Goal: Information Seeking & Learning: Learn about a topic

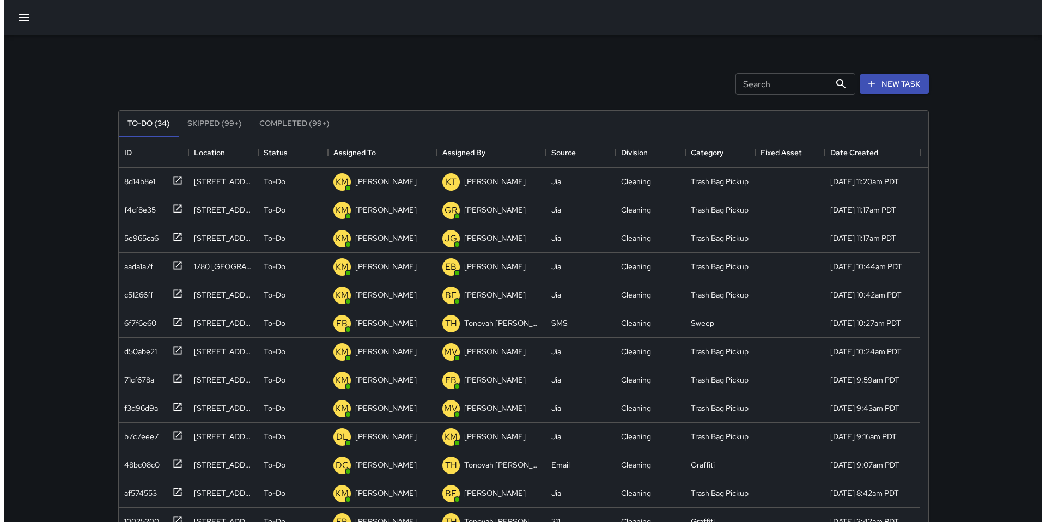
scroll to position [453, 802]
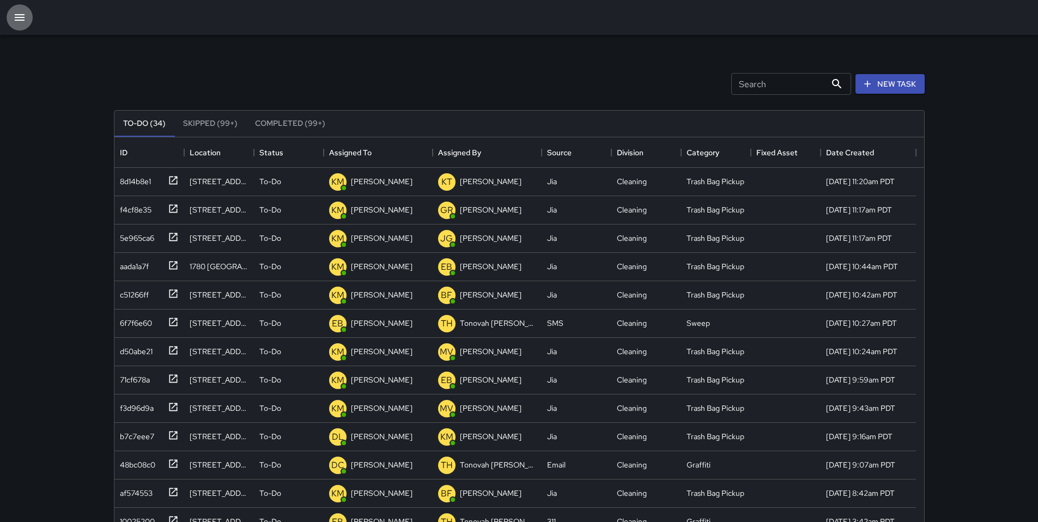
click at [15, 19] on icon "button" at bounding box center [19, 17] width 13 height 13
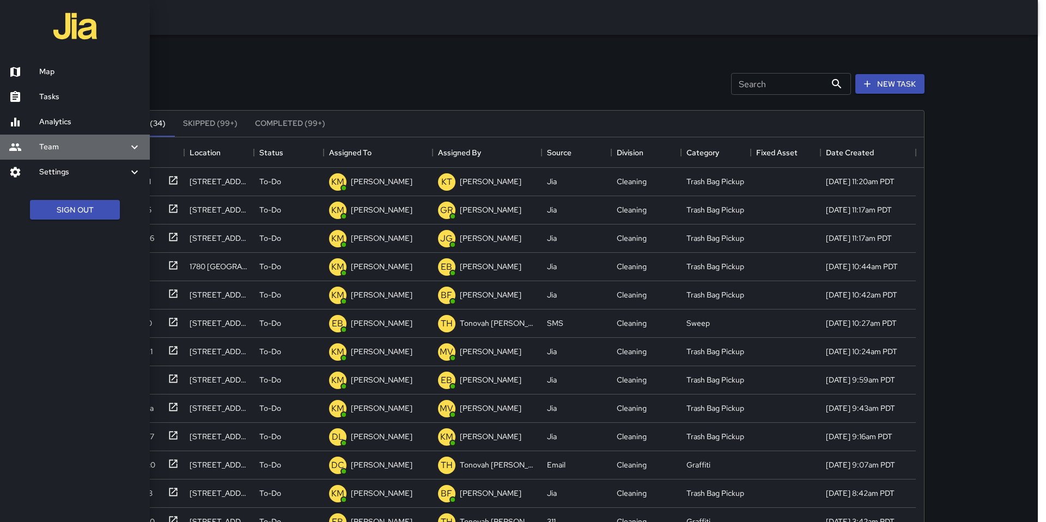
click at [58, 153] on h6 "Team" at bounding box center [83, 147] width 89 height 12
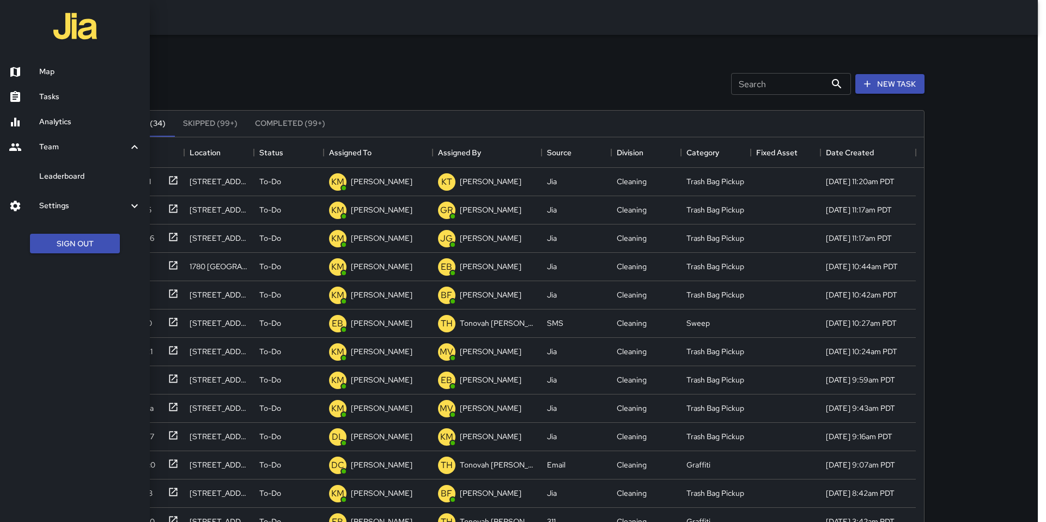
click at [64, 178] on h6 "Leaderboard" at bounding box center [90, 177] width 102 height 12
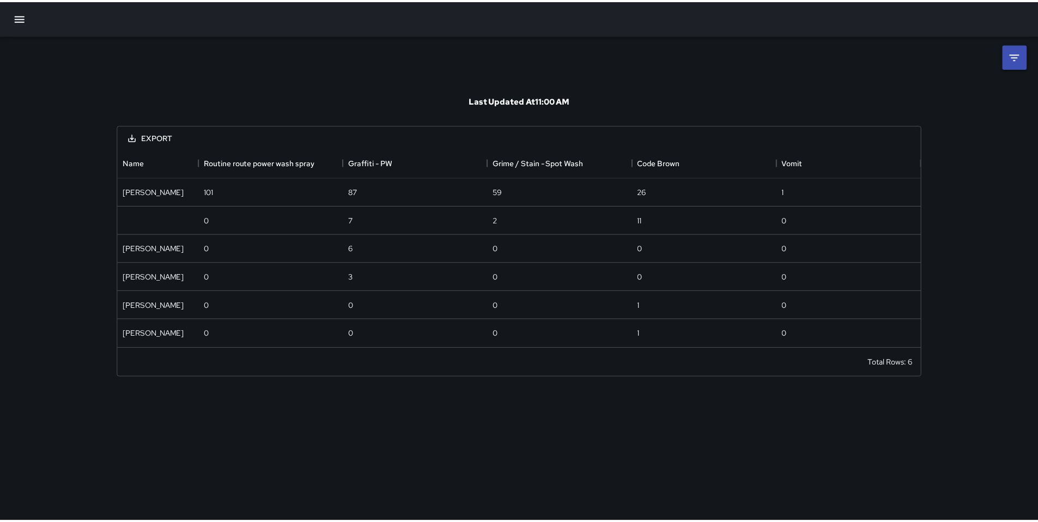
scroll to position [192, 802]
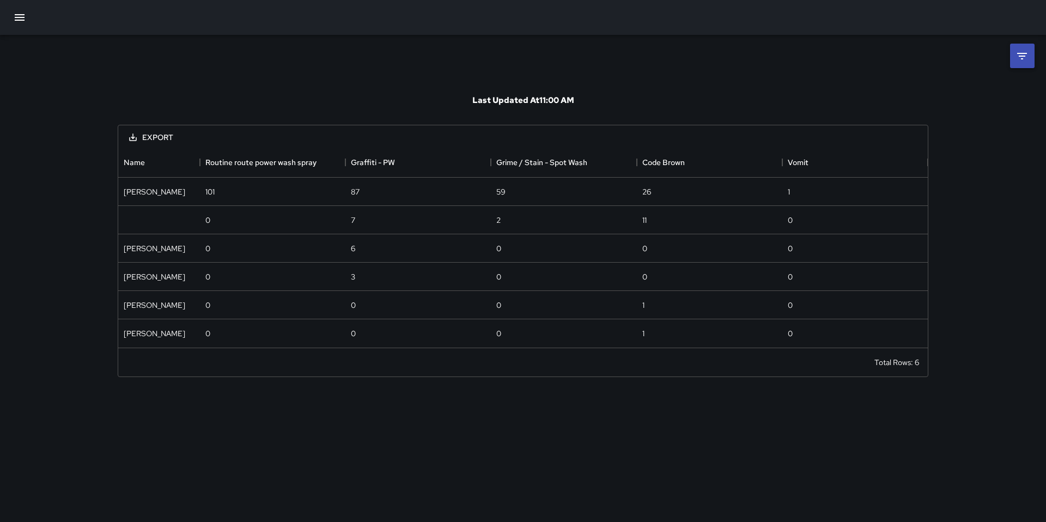
click at [1013, 59] on li at bounding box center [1022, 56] width 25 height 25
click at [887, 98] on body "**********" at bounding box center [523, 261] width 1046 height 522
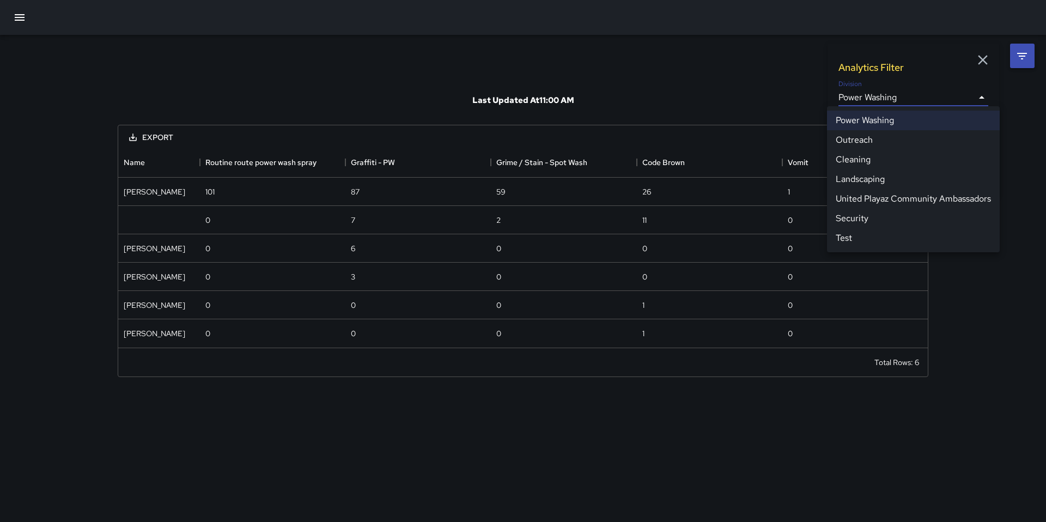
drag, startPoint x: 879, startPoint y: 163, endPoint x: 865, endPoint y: 149, distance: 18.9
click at [879, 163] on li "Cleaning" at bounding box center [913, 160] width 173 height 20
type input "**********"
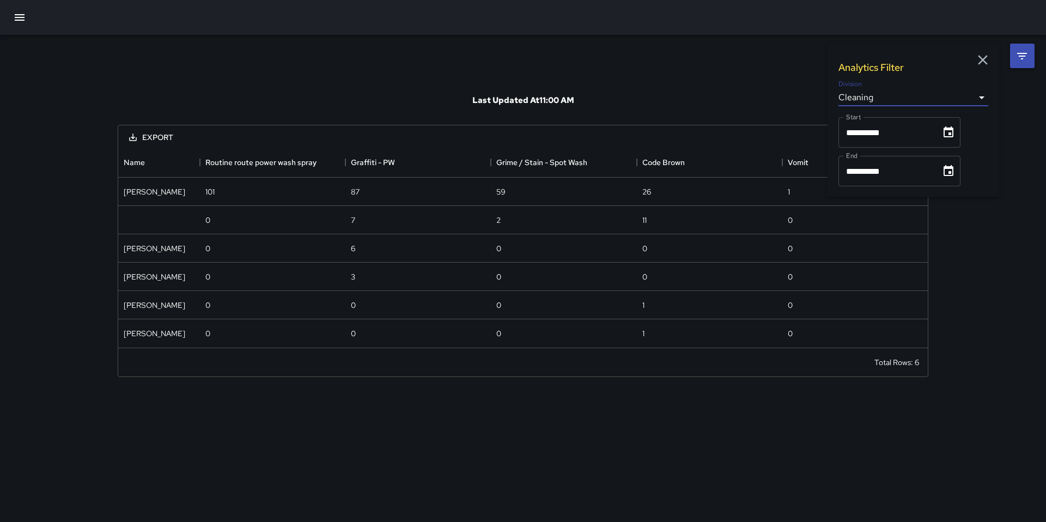
drag, startPoint x: 751, startPoint y: 94, endPoint x: 764, endPoint y: 100, distance: 14.4
click at [751, 94] on div "Last Updated At 11:00 AM" at bounding box center [523, 100] width 811 height 49
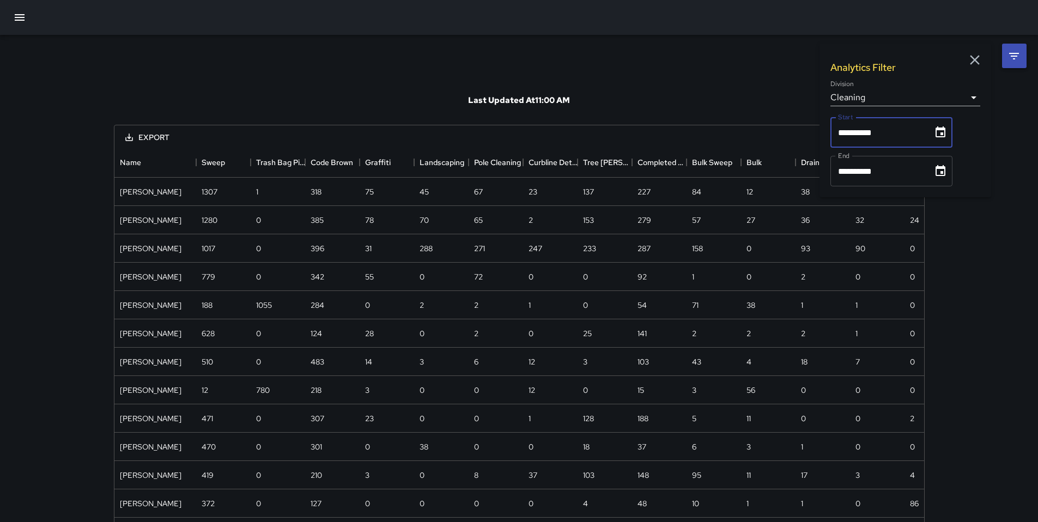
scroll to position [909, 802]
click at [870, 136] on input "**********" at bounding box center [878, 132] width 95 height 31
drag, startPoint x: 721, startPoint y: 107, endPoint x: 660, endPoint y: 105, distance: 61.1
click at [718, 106] on div "Last Updated At 11:00 AM" at bounding box center [519, 100] width 811 height 49
click at [185, 164] on icon "Menu" at bounding box center [188, 162] width 11 height 11
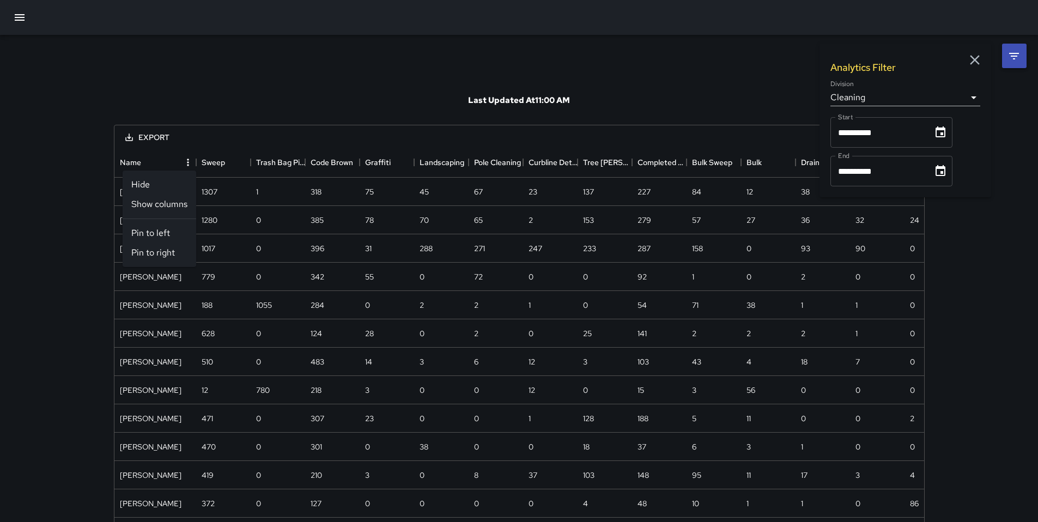
click at [165, 204] on li "Show columns" at bounding box center [160, 205] width 74 height 20
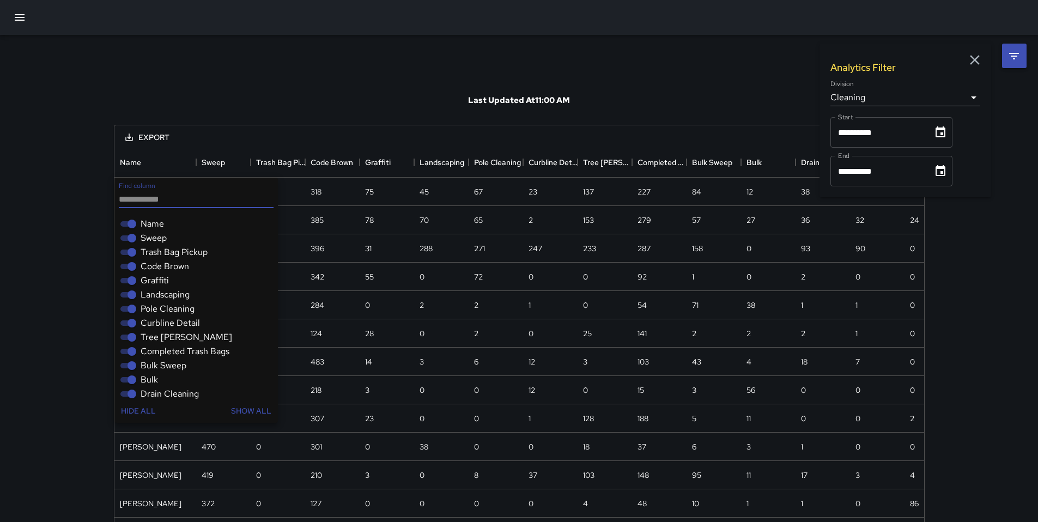
click at [156, 238] on span "Sweep" at bounding box center [154, 238] width 26 height 13
drag, startPoint x: 159, startPoint y: 253, endPoint x: 160, endPoint y: 277, distance: 24.0
click at [159, 253] on span "Trash Bag Pickup" at bounding box center [174, 252] width 67 height 13
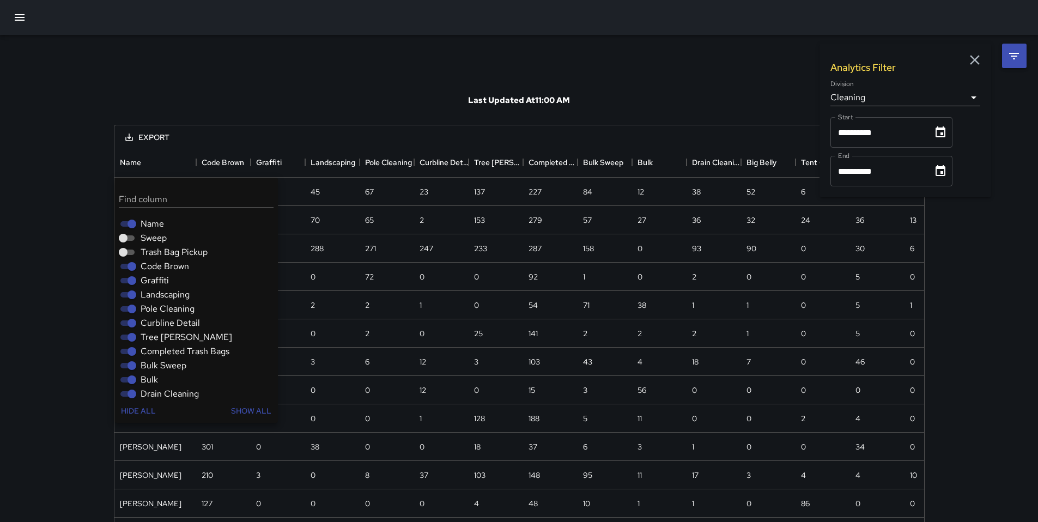
click at [159, 284] on span "Graffiti" at bounding box center [155, 280] width 28 height 13
click at [166, 296] on span "Landscaping" at bounding box center [165, 294] width 49 height 13
drag, startPoint x: 166, startPoint y: 312, endPoint x: 166, endPoint y: 318, distance: 6.6
click at [166, 312] on span "Pole Cleaning" at bounding box center [168, 308] width 54 height 13
click at [165, 322] on span "Curbline Detail" at bounding box center [170, 323] width 59 height 13
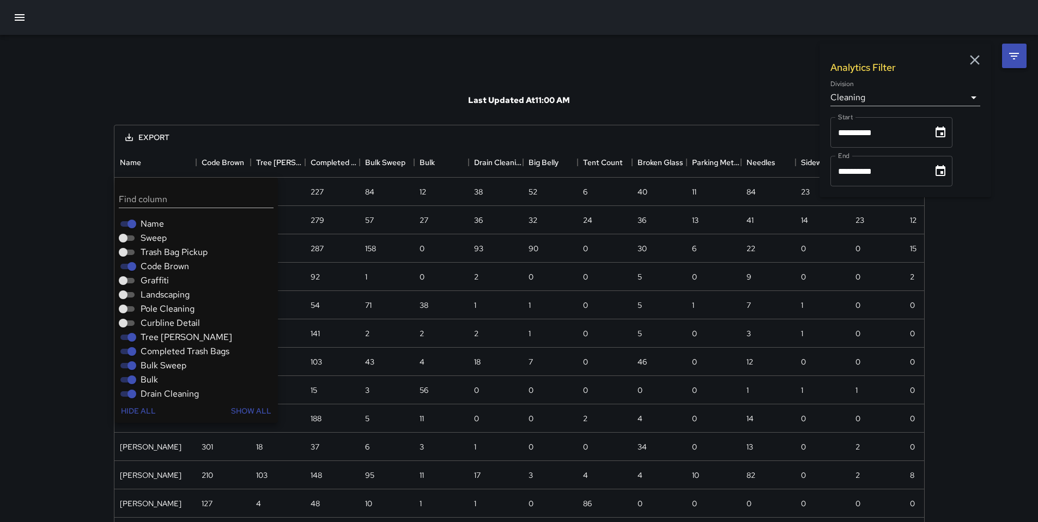
drag, startPoint x: 162, startPoint y: 335, endPoint x: 160, endPoint y: 340, distance: 5.9
click at [162, 335] on span "Tree [PERSON_NAME]" at bounding box center [187, 337] width 92 height 13
click at [163, 354] on span "Completed Trash Bags" at bounding box center [185, 351] width 89 height 13
click at [161, 365] on span "Bulk Sweep" at bounding box center [164, 365] width 46 height 13
click at [154, 380] on span "Bulk" at bounding box center [149, 379] width 17 height 13
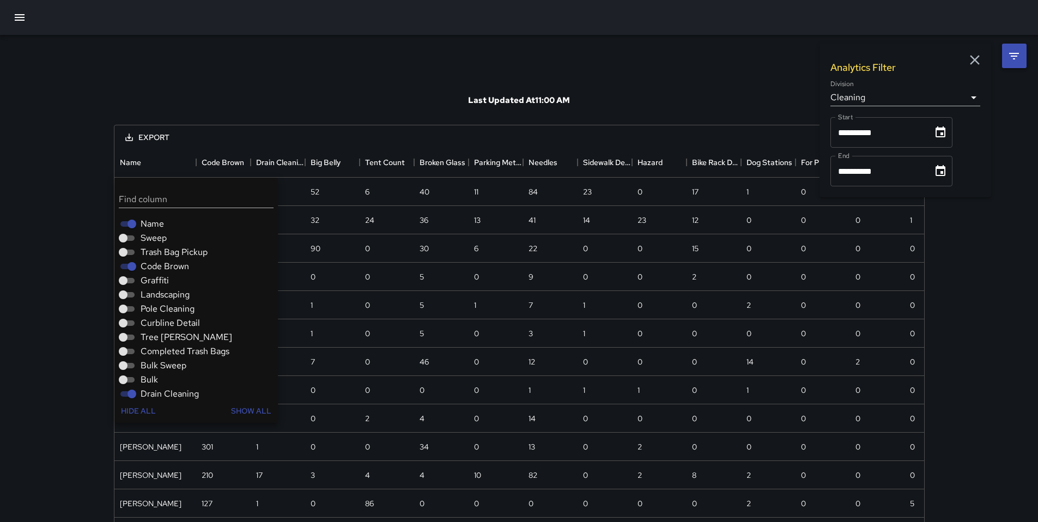
click at [154, 390] on span "Drain Cleaning" at bounding box center [170, 394] width 58 height 13
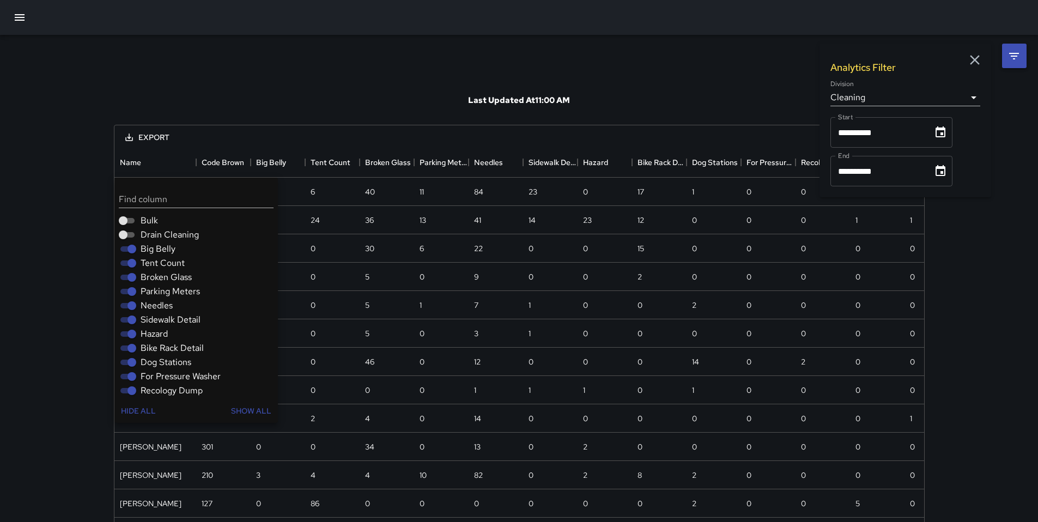
scroll to position [155, 0]
click at [155, 250] on span "Big Belly" at bounding box center [158, 252] width 35 height 13
click at [155, 267] on span "Tent Count" at bounding box center [163, 267] width 44 height 13
click at [154, 283] on span "Broken Glass" at bounding box center [166, 281] width 51 height 13
click at [155, 294] on span "Parking Meters" at bounding box center [170, 295] width 59 height 13
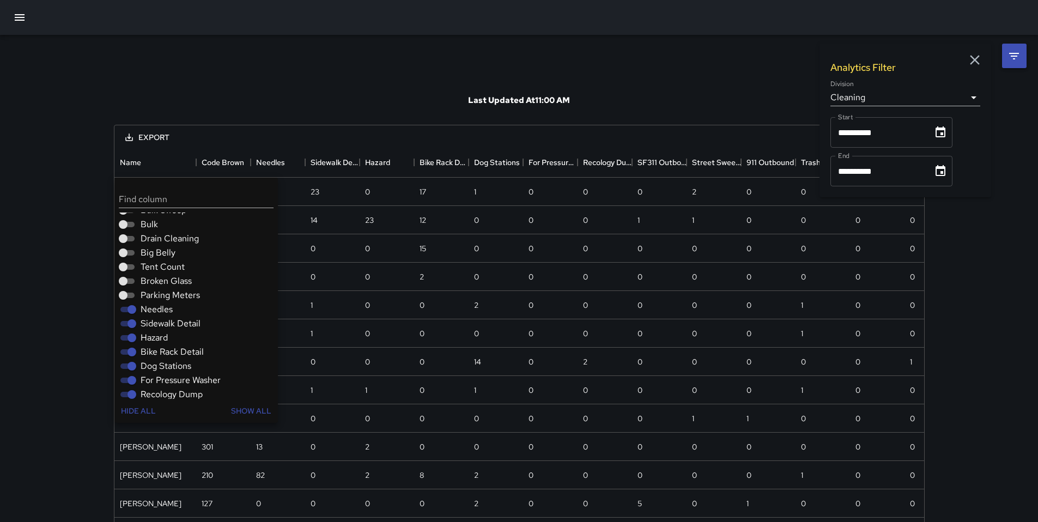
click at [155, 307] on span "Needles" at bounding box center [157, 309] width 32 height 13
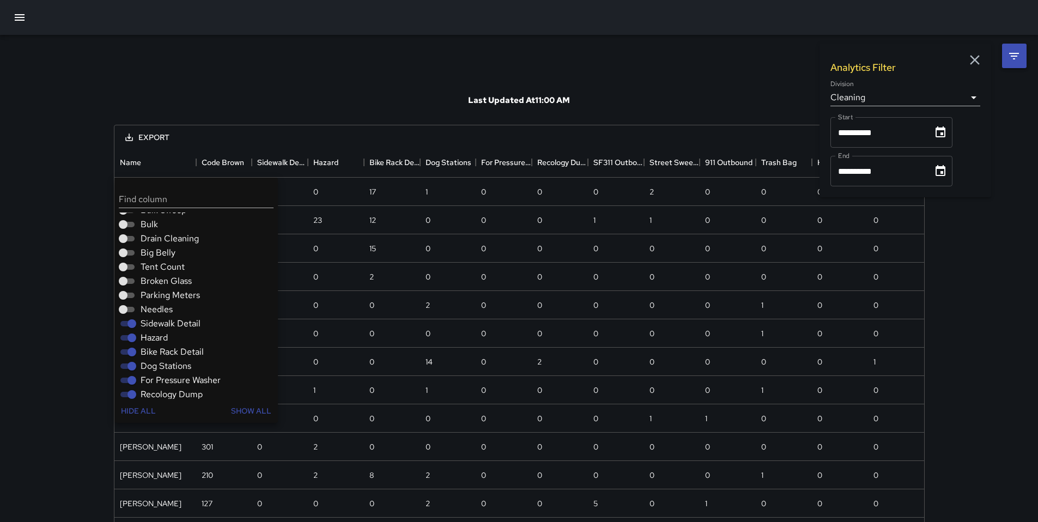
scroll to position [901, 802]
click at [154, 323] on span "Sidewalk Detail" at bounding box center [171, 323] width 60 height 13
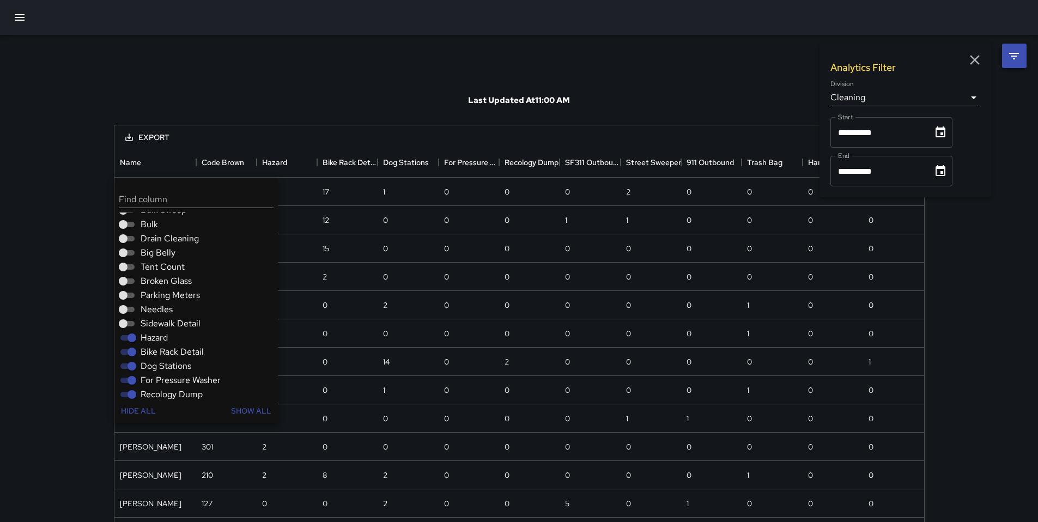
click at [151, 333] on span "Hazard" at bounding box center [154, 337] width 27 height 13
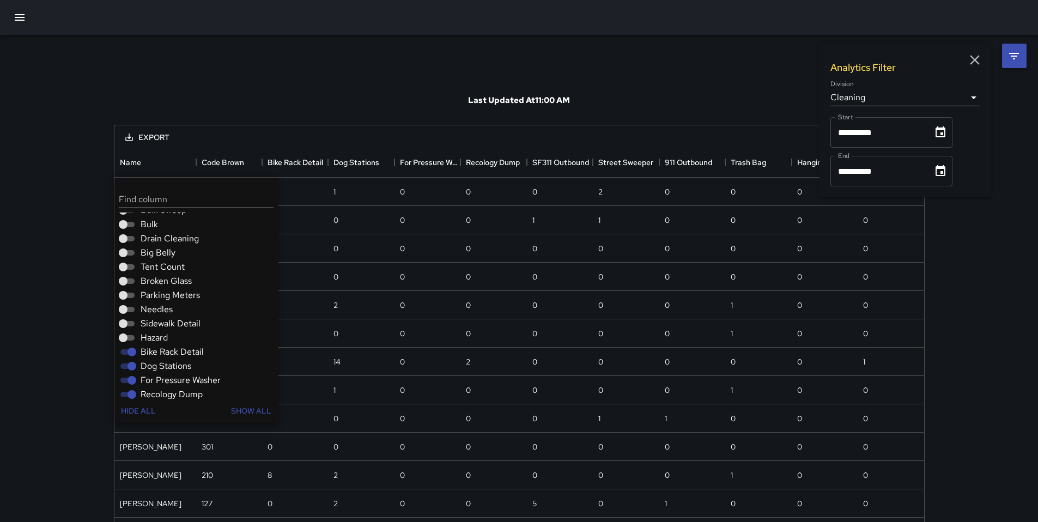
click at [162, 354] on span "Bike Rack Detail" at bounding box center [172, 352] width 63 height 13
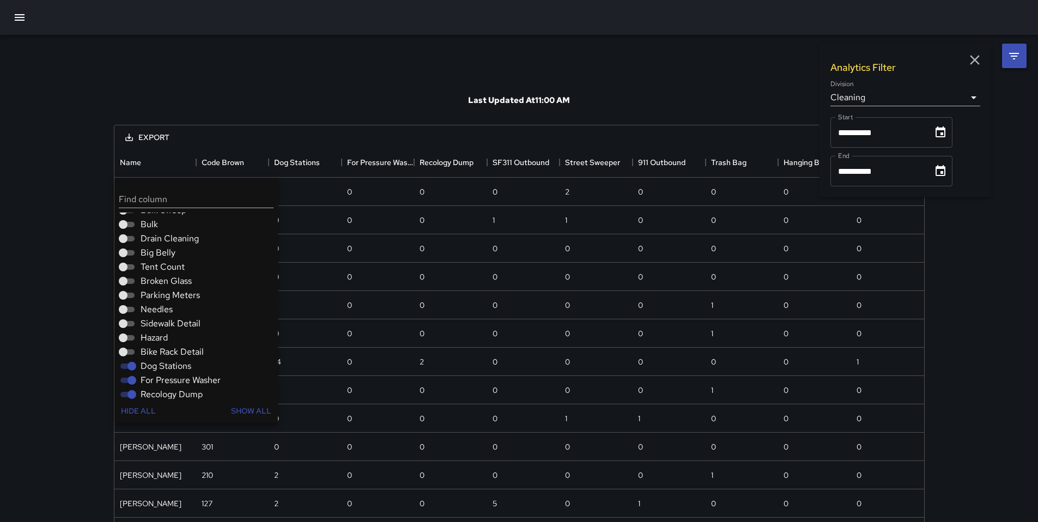
click at [161, 364] on span "Dog Stations" at bounding box center [166, 366] width 51 height 13
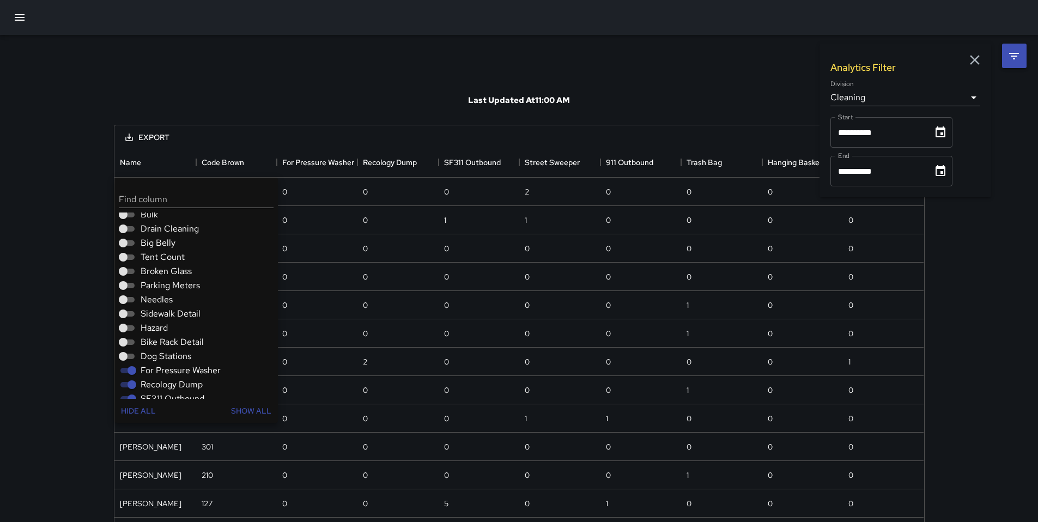
scroll to position [174, 0]
click at [162, 360] on span "For Pressure Washer" at bounding box center [181, 361] width 80 height 13
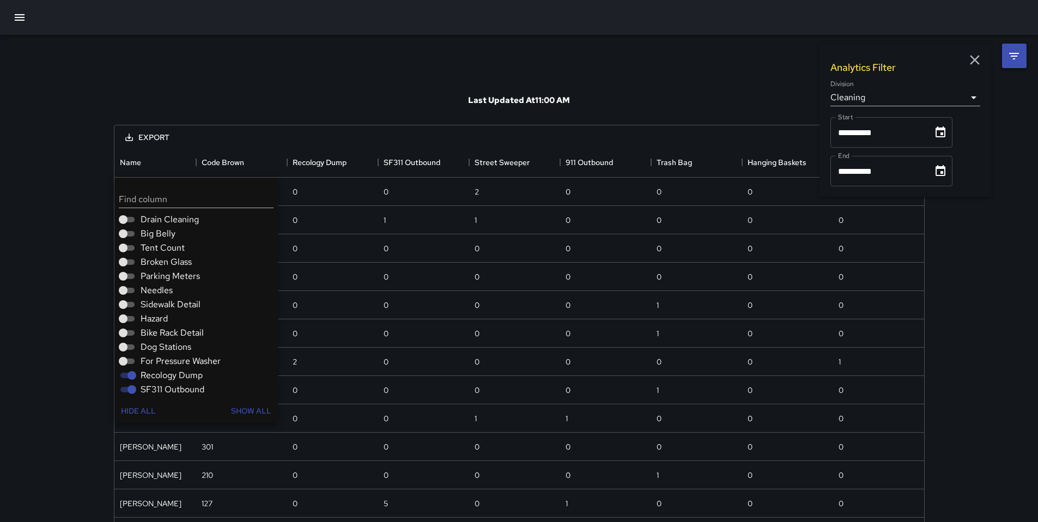
click at [140, 369] on label "Recology Dump" at bounding box center [160, 375] width 86 height 13
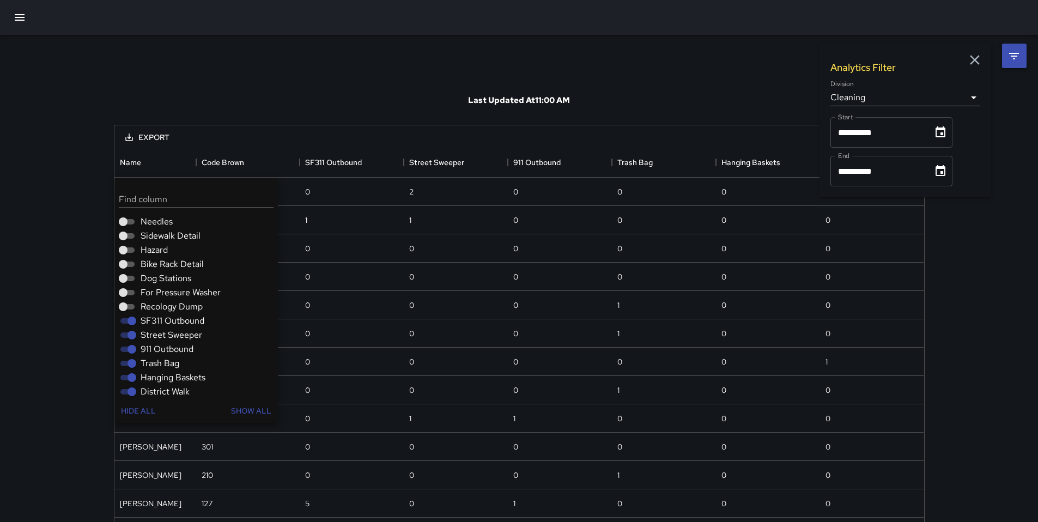
scroll to position [247, 0]
click at [153, 316] on span "SF311 Outbound" at bounding box center [173, 316] width 64 height 13
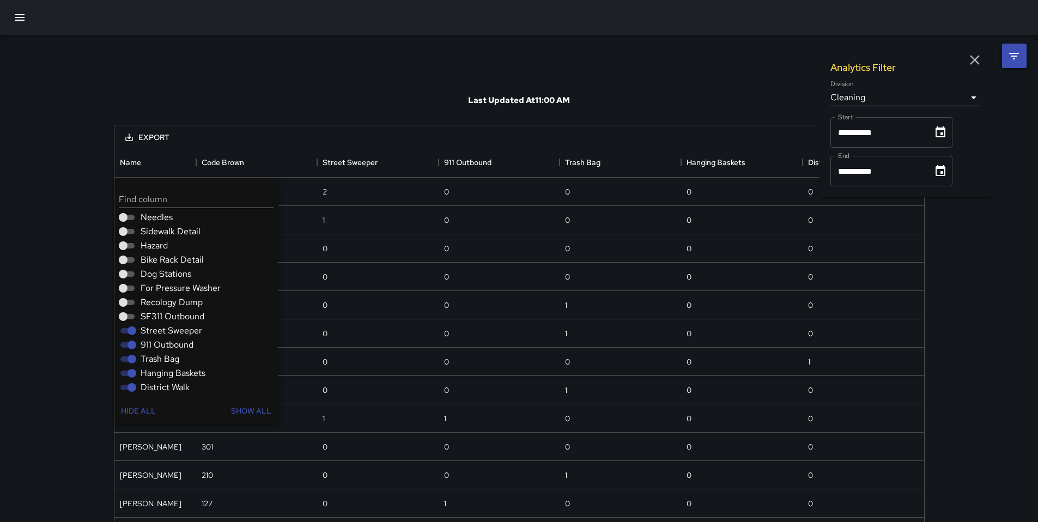
click at [151, 330] on span "Street Sweeper" at bounding box center [172, 330] width 62 height 13
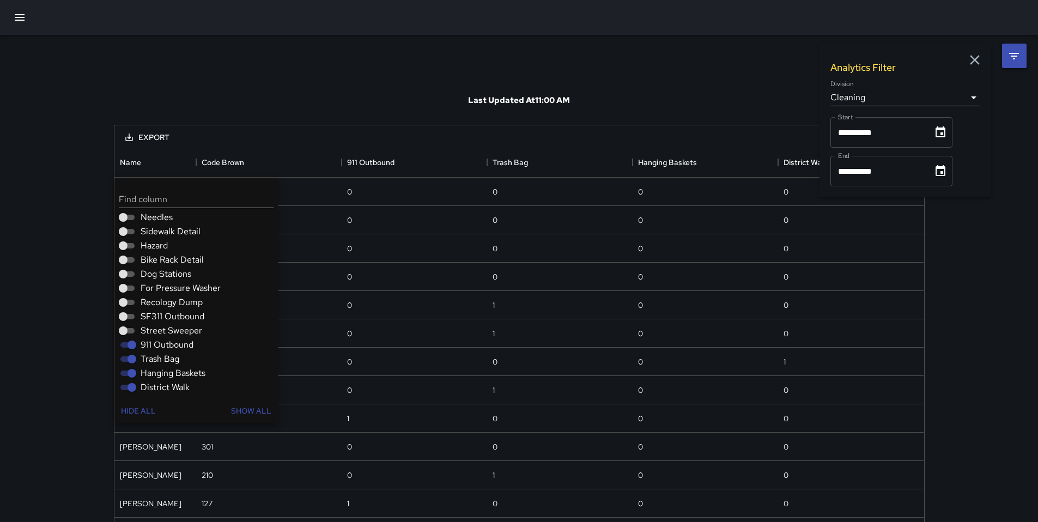
drag, startPoint x: 150, startPoint y: 340, endPoint x: 150, endPoint y: 347, distance: 7.1
click at [150, 341] on span "911 Outbound" at bounding box center [167, 344] width 53 height 13
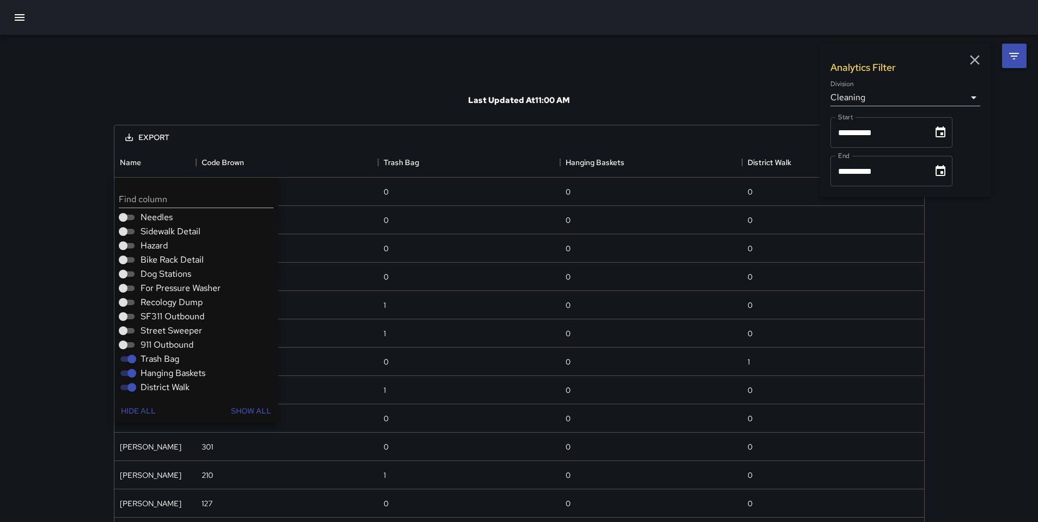
click at [147, 357] on span "Trash Bag" at bounding box center [160, 359] width 39 height 13
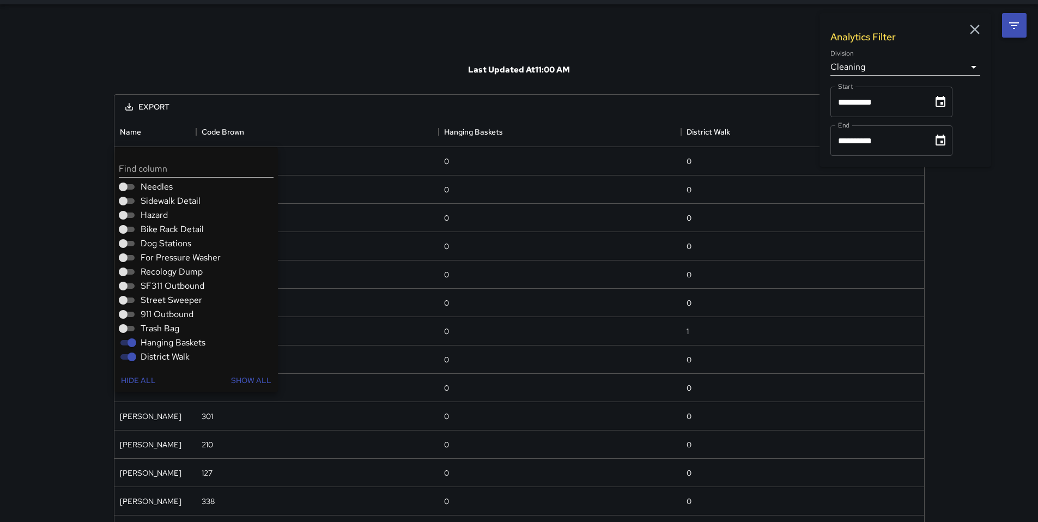
scroll to position [34, 0]
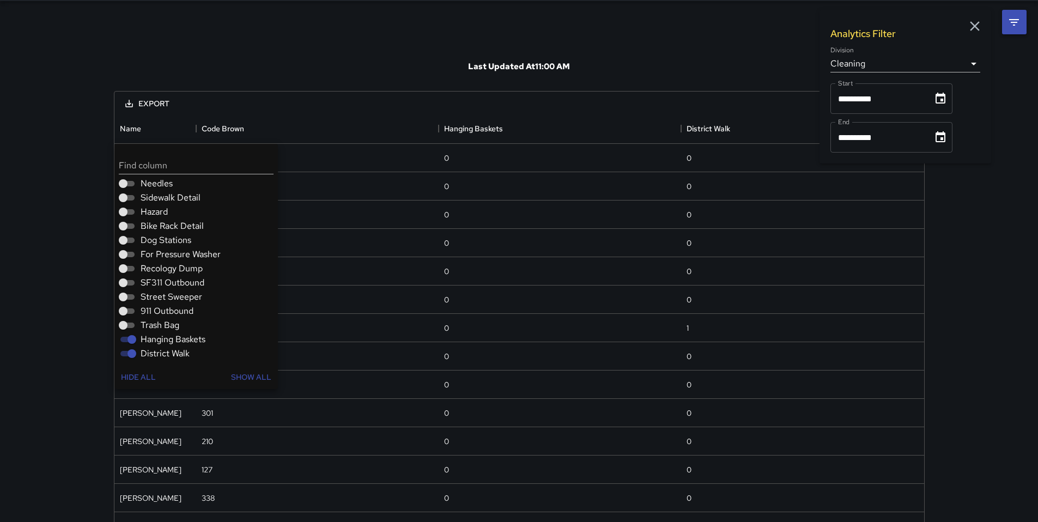
drag, startPoint x: 149, startPoint y: 341, endPoint x: 149, endPoint y: 347, distance: 6.5
click at [149, 341] on span "Hanging Baskets" at bounding box center [173, 339] width 65 height 13
click at [152, 353] on span "District Walk" at bounding box center [165, 353] width 49 height 13
click at [267, 64] on div "Last Updated At 11:00 AM" at bounding box center [519, 66] width 811 height 49
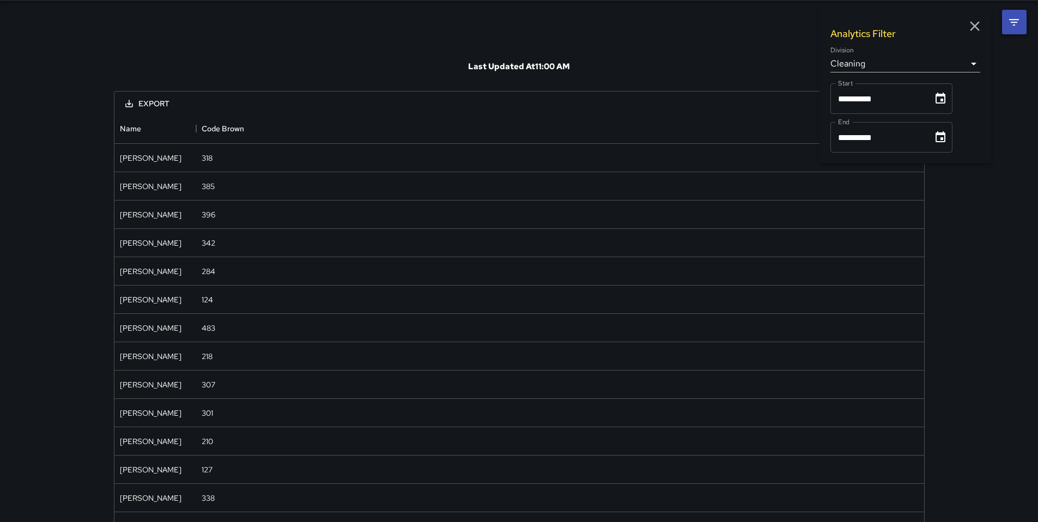
click at [967, 31] on icon "button" at bounding box center [975, 26] width 16 height 16
click at [1009, 19] on icon at bounding box center [1014, 22] width 13 height 13
click at [686, 42] on div "Last Updated At 11:00 AM" at bounding box center [519, 66] width 811 height 49
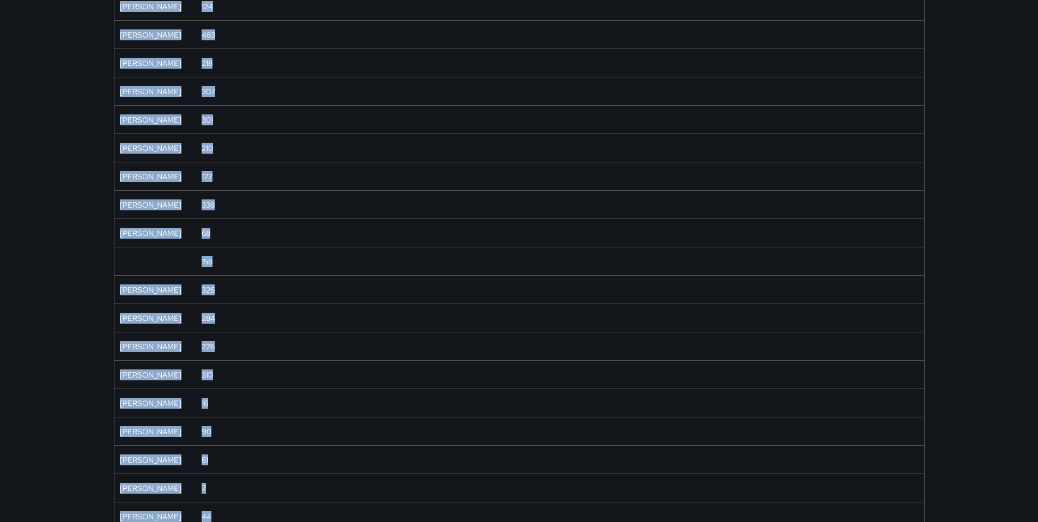
scroll to position [0, 0]
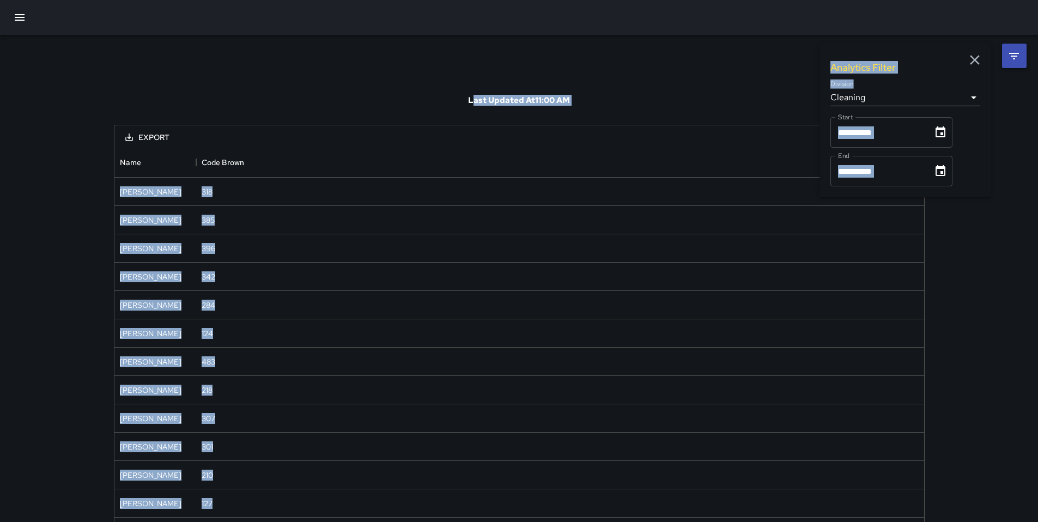
drag, startPoint x: 329, startPoint y: 474, endPoint x: 289, endPoint y: -24, distance: 499.2
click at [126, 134] on icon "Export" at bounding box center [129, 137] width 10 height 10
drag, startPoint x: 133, startPoint y: 179, endPoint x: 800, endPoint y: 417, distance: 708.3
click at [133, 179] on li "Print" at bounding box center [160, 181] width 87 height 20
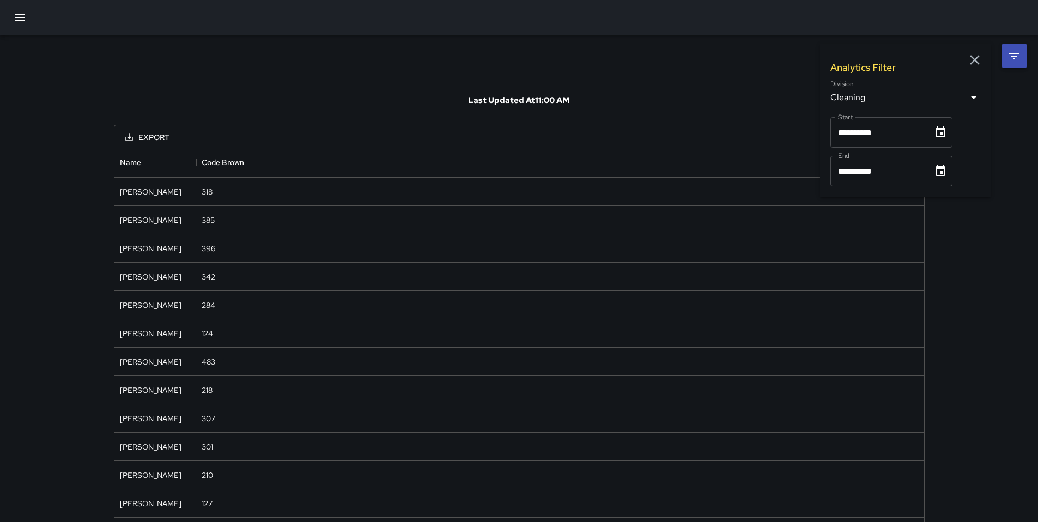
click at [148, 134] on button "Export" at bounding box center [148, 138] width 62 height 20
click at [129, 179] on li "Print" at bounding box center [160, 181] width 87 height 20
click at [968, 60] on icon "button" at bounding box center [975, 60] width 16 height 16
